Goal: Check status: Check status

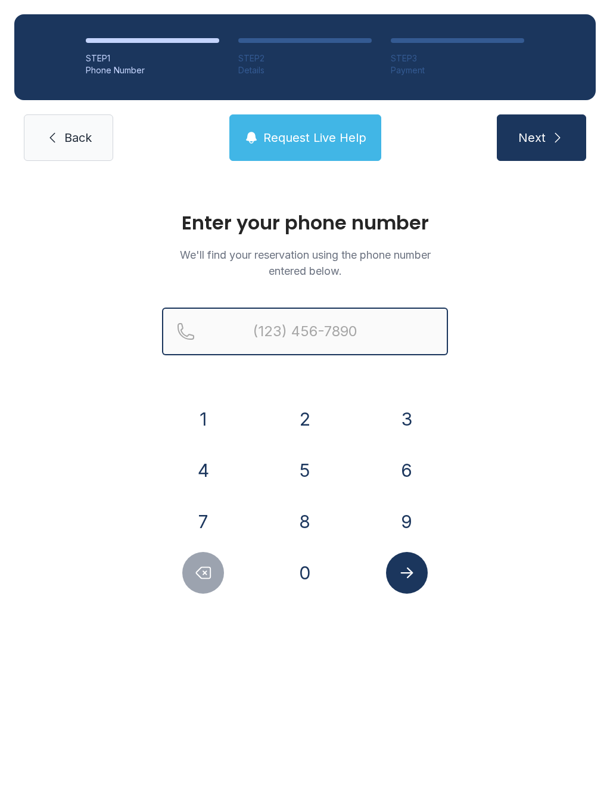
click at [324, 344] on input "Reservation phone number" at bounding box center [305, 331] width 286 height 48
click at [412, 419] on button "3" at bounding box center [407, 419] width 42 height 42
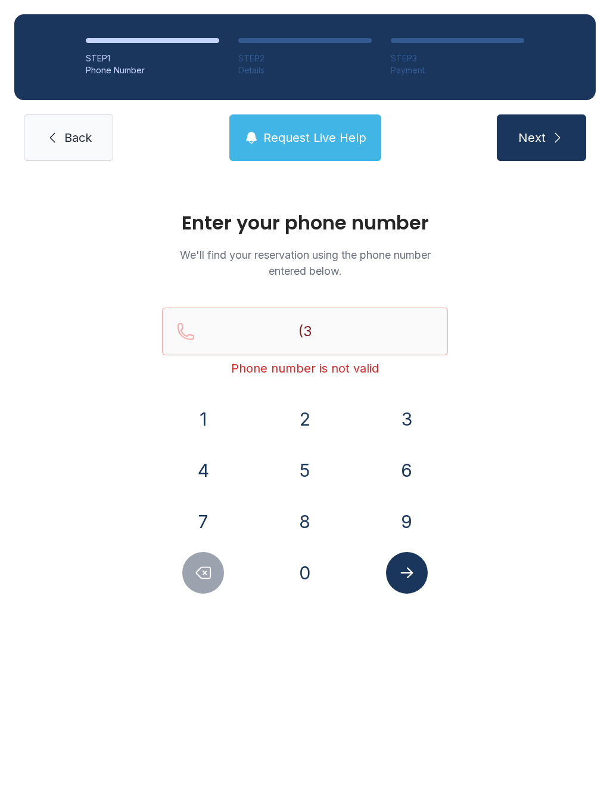
click at [309, 571] on button "0" at bounding box center [305, 573] width 42 height 42
click at [413, 418] on button "3" at bounding box center [407, 419] width 42 height 42
click at [193, 527] on button "7" at bounding box center [203, 521] width 42 height 42
click at [204, 403] on button "1" at bounding box center [203, 419] width 42 height 42
click at [304, 521] on button "8" at bounding box center [305, 521] width 42 height 42
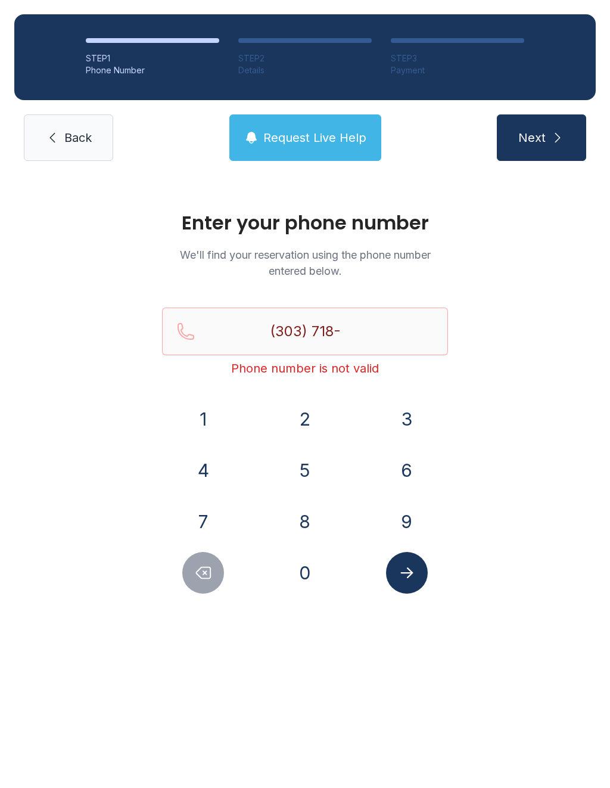
click at [407, 520] on button "9" at bounding box center [407, 521] width 42 height 42
click at [312, 530] on button "8" at bounding box center [305, 521] width 42 height 42
click at [403, 463] on button "6" at bounding box center [407, 470] width 42 height 42
click at [296, 576] on button "0" at bounding box center [305, 573] width 42 height 42
type input "[PHONE_NUMBER]"
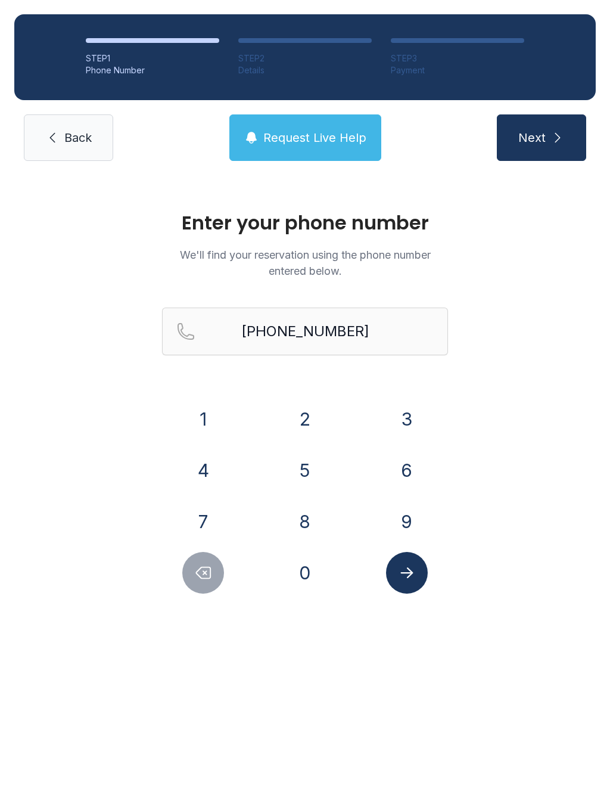
click at [408, 573] on icon "Submit lookup form" at bounding box center [406, 572] width 13 height 11
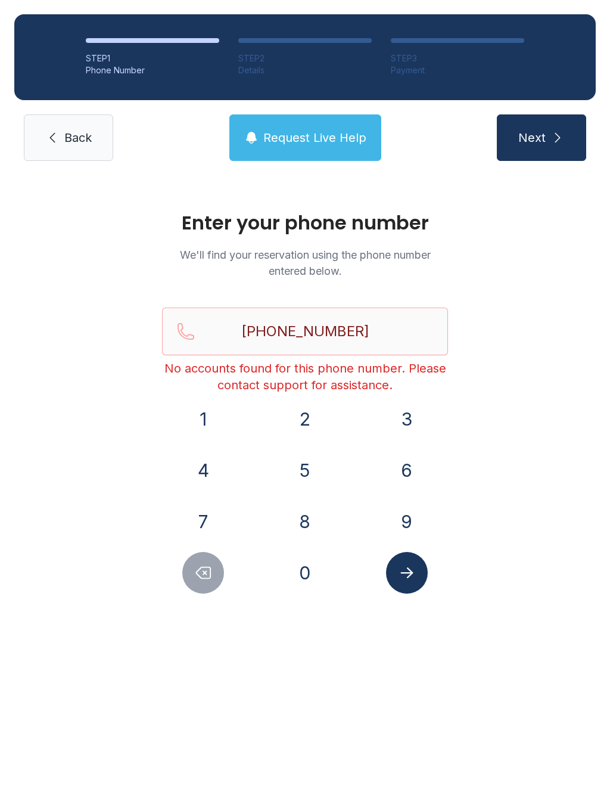
click at [296, 140] on span "Request Live Help" at bounding box center [314, 137] width 103 height 17
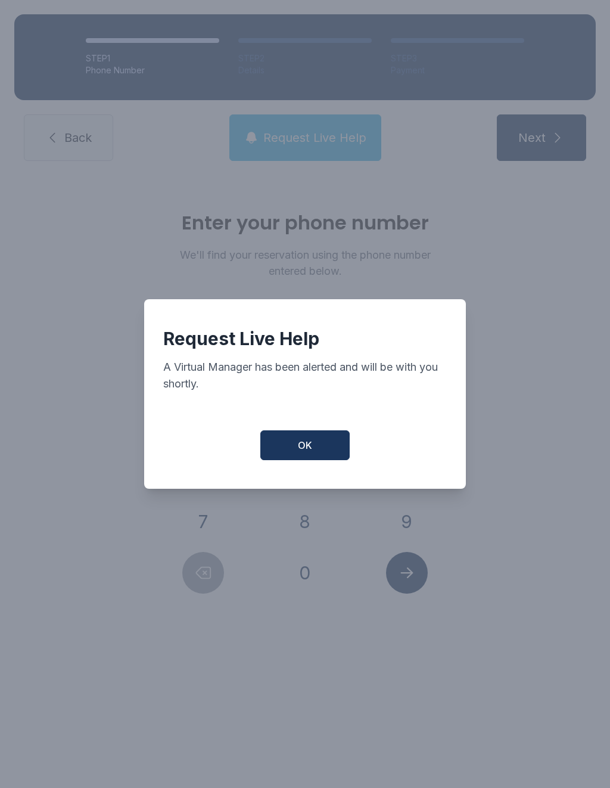
click at [318, 454] on button "OK" at bounding box center [304, 445] width 89 height 30
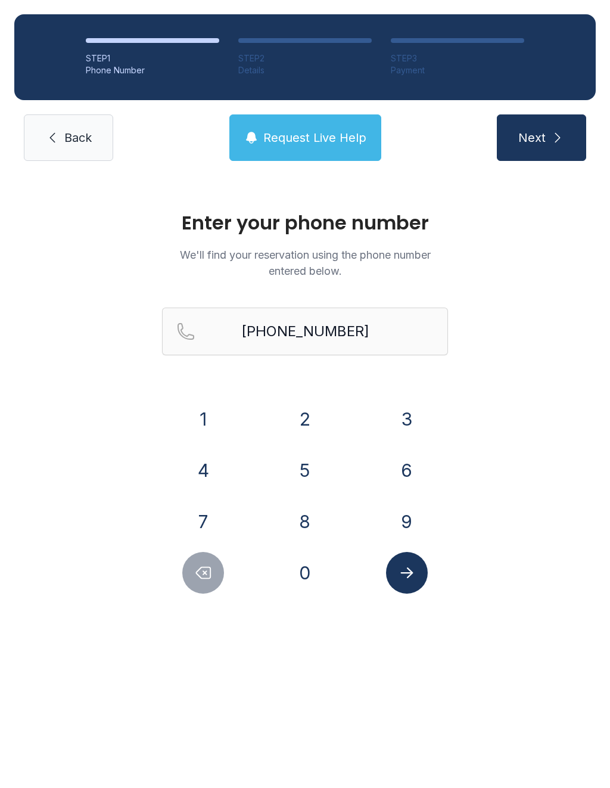
click at [78, 147] on link "Back" at bounding box center [68, 137] width 89 height 46
